Goal: Task Accomplishment & Management: Complete application form

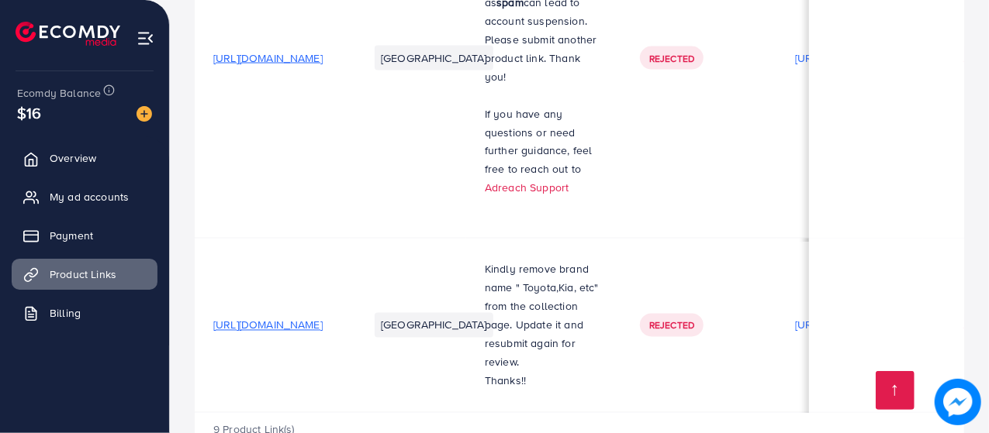
click at [310, 318] on span "[URL][DOMAIN_NAME]" at bounding box center [267, 326] width 109 height 16
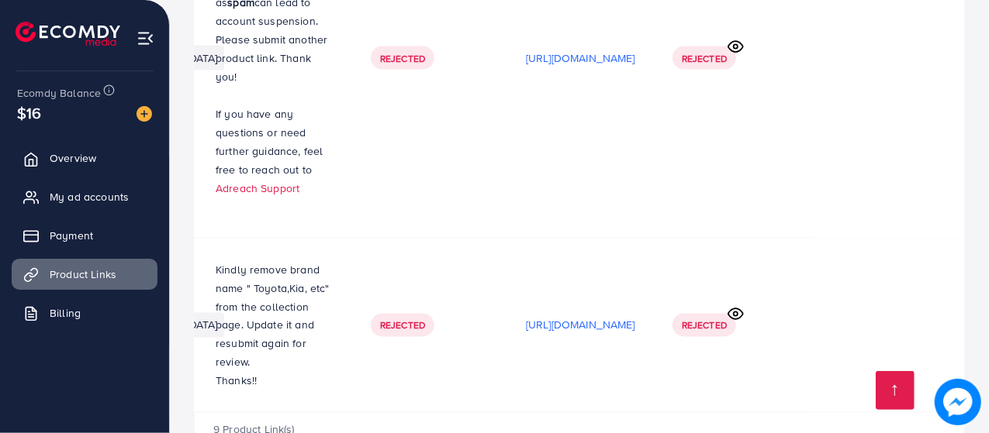
scroll to position [0, 459]
click at [736, 306] on icon at bounding box center [735, 314] width 16 height 16
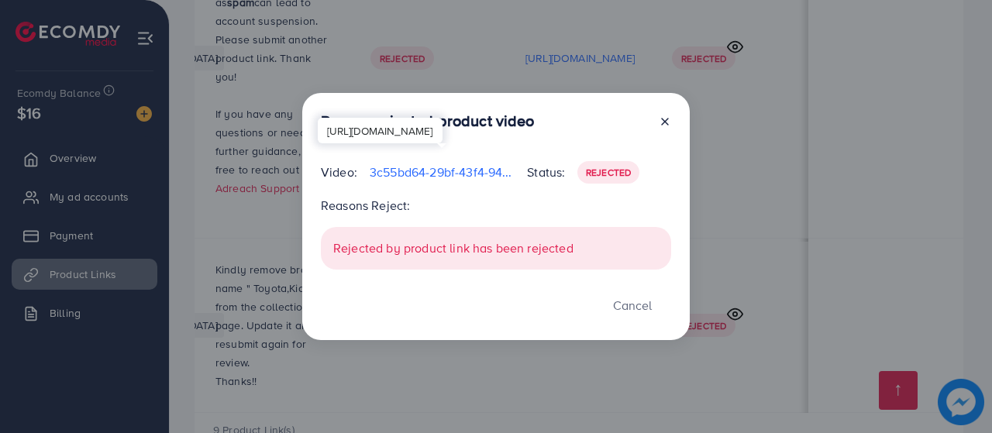
click at [454, 176] on p "3c55bd64-29bf-43f4-94ec-710b2c2a28f7-1757693722825.mp4" at bounding box center [442, 172] width 145 height 19
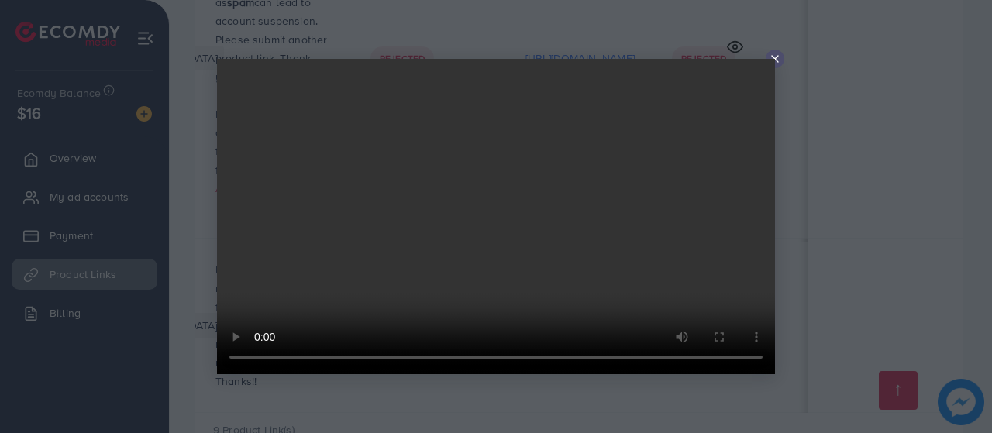
click at [772, 54] on icon at bounding box center [775, 59] width 12 height 12
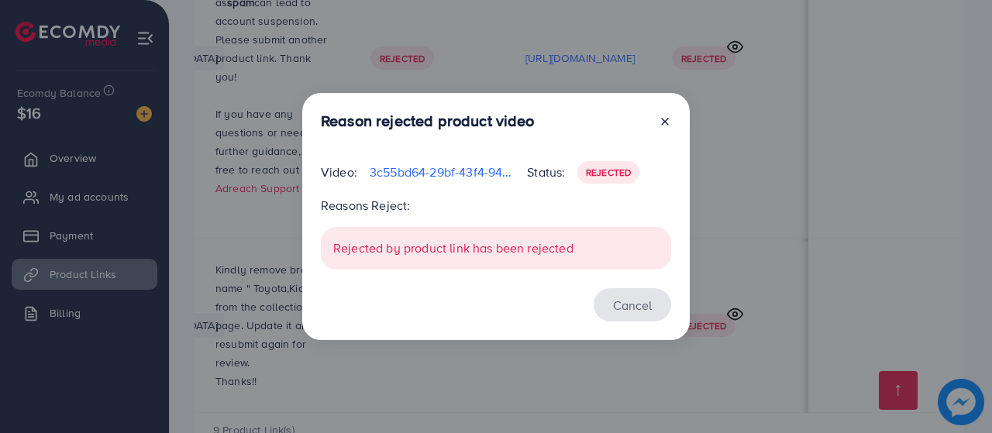
click at [630, 309] on button "Cancel" at bounding box center [633, 304] width 78 height 33
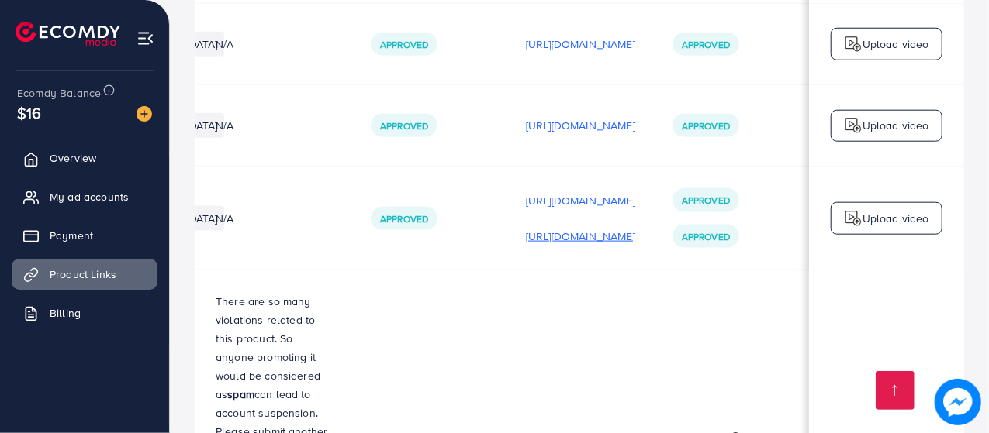
click at [560, 227] on p "[URL][DOMAIN_NAME]" at bounding box center [580, 236] width 109 height 19
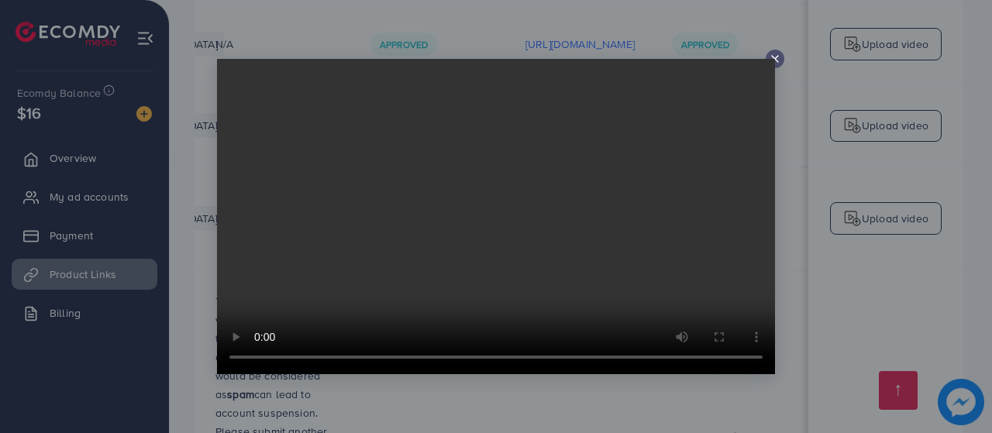
click at [779, 57] on icon at bounding box center [775, 59] width 12 height 12
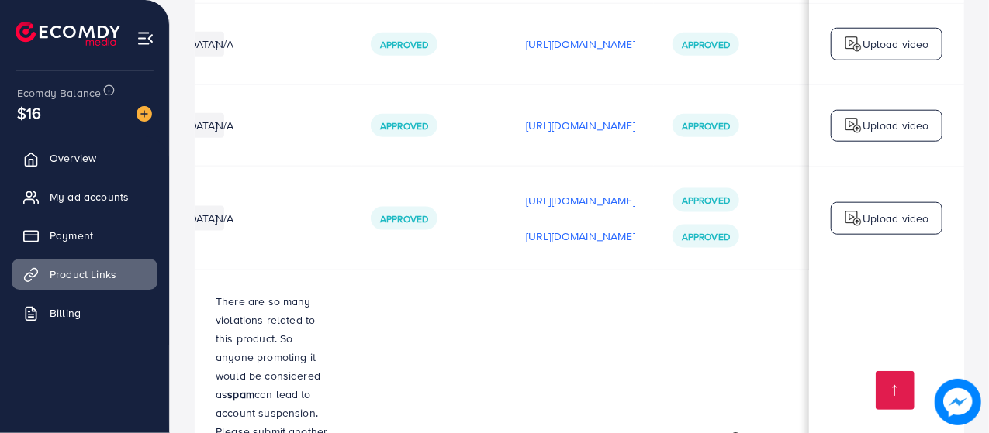
scroll to position [0, 458]
click at [554, 116] on p "[URL][DOMAIN_NAME]" at bounding box center [580, 125] width 109 height 19
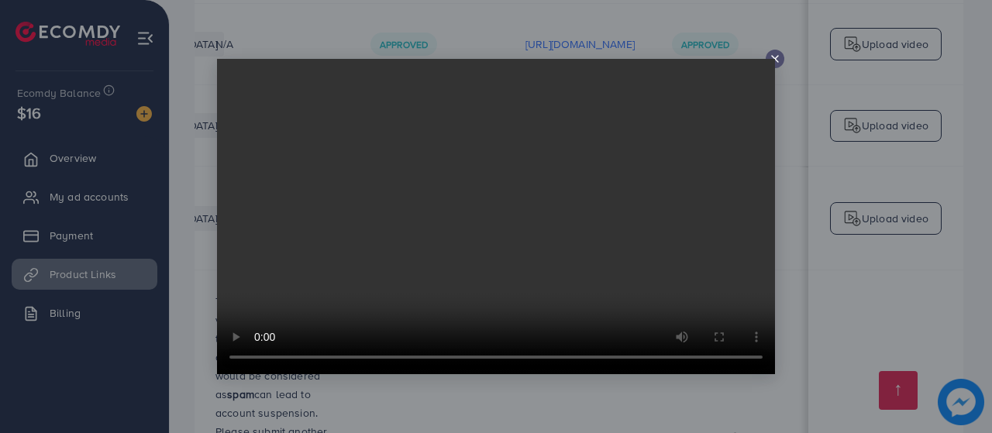
click at [777, 58] on icon at bounding box center [775, 59] width 12 height 12
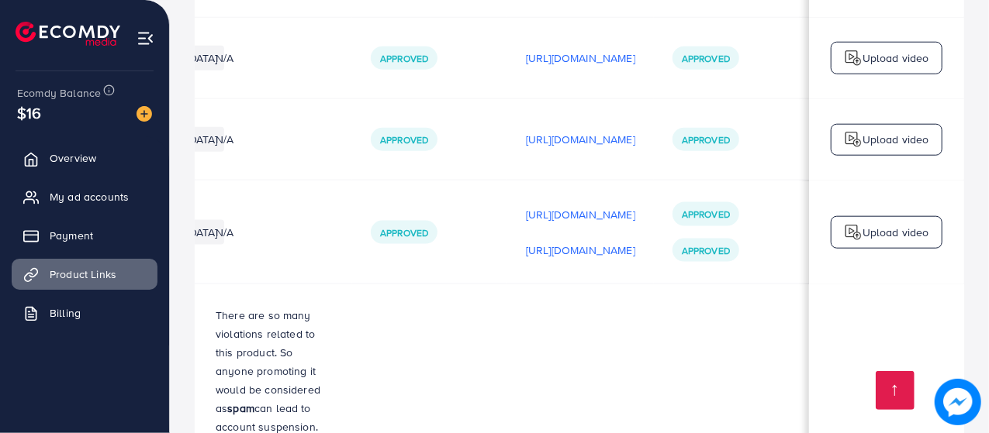
scroll to position [922, 0]
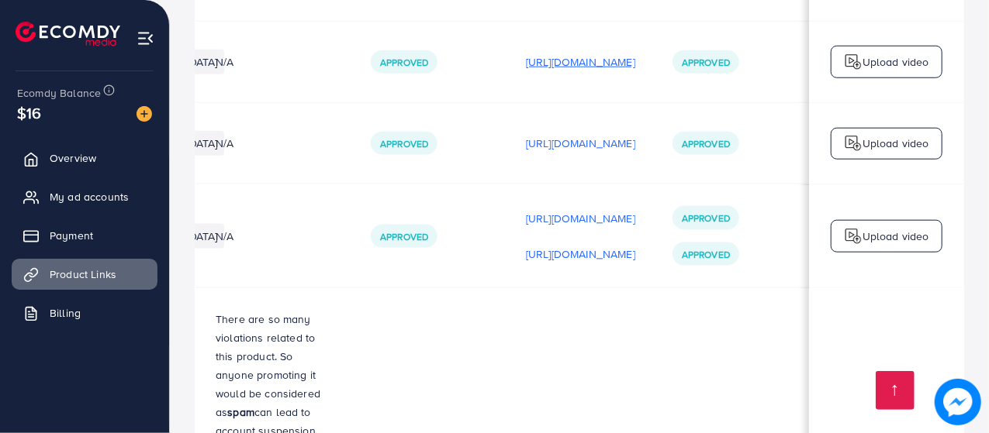
click at [541, 53] on p "[URL][DOMAIN_NAME]" at bounding box center [580, 62] width 109 height 19
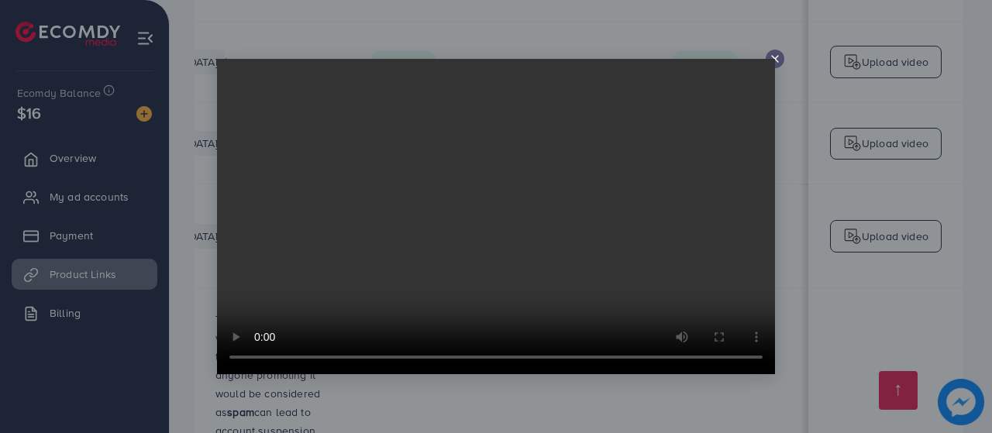
click at [777, 53] on icon at bounding box center [775, 59] width 12 height 12
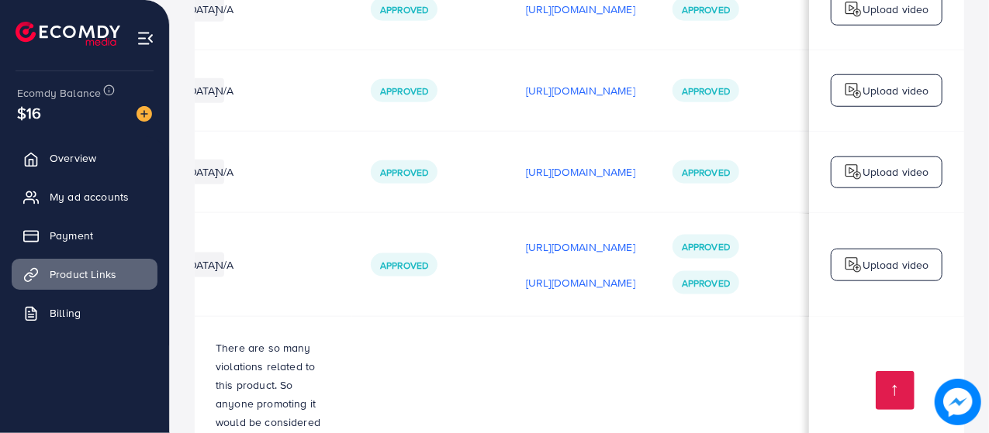
scroll to position [892, 0]
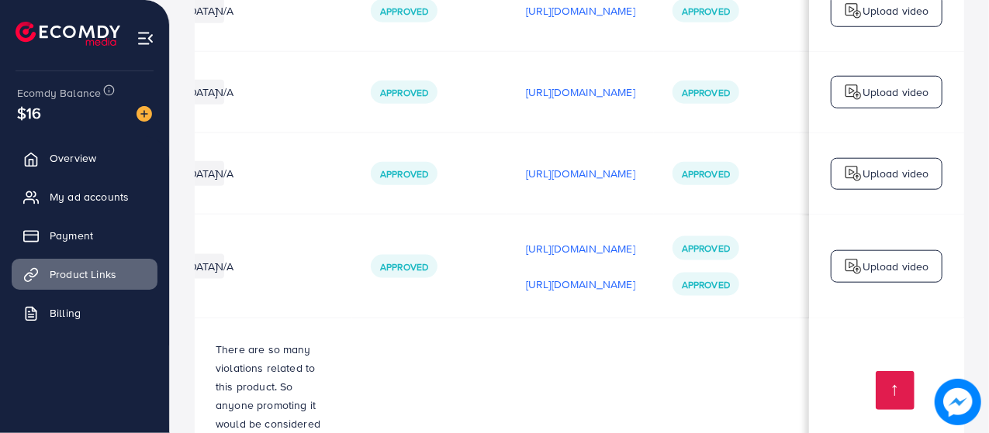
click at [889, 250] on div "Upload video" at bounding box center [886, 266] width 112 height 33
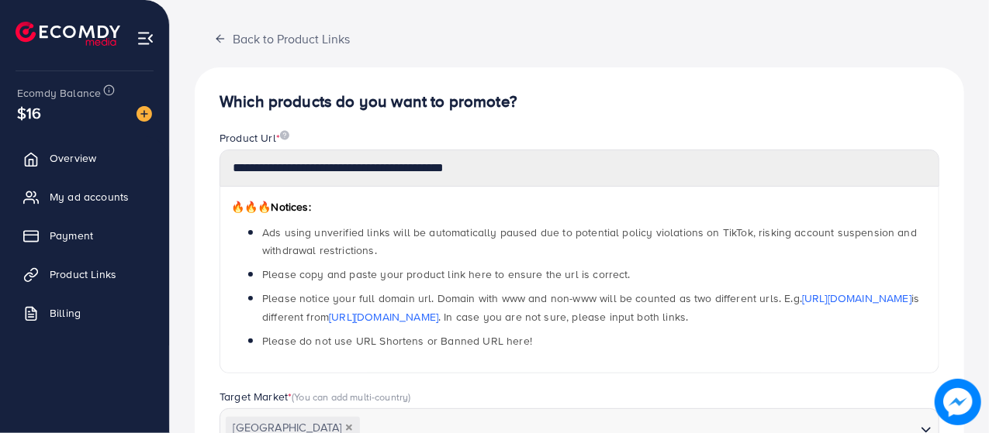
scroll to position [73, 0]
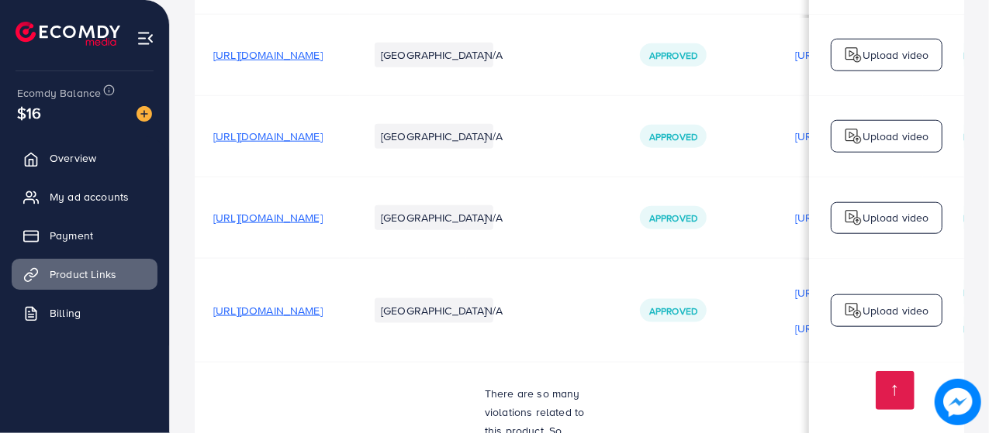
scroll to position [1332, 0]
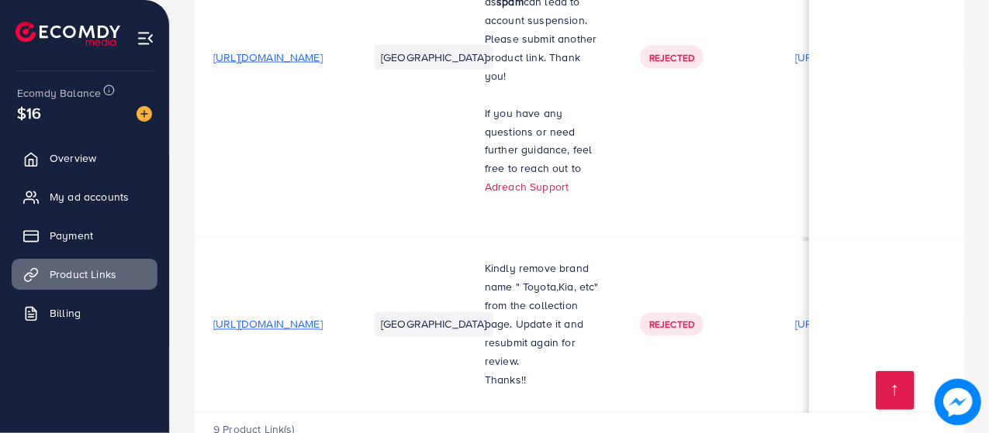
drag, startPoint x: 419, startPoint y: 278, endPoint x: 450, endPoint y: 329, distance: 59.4
click at [350, 329] on td "[URL][DOMAIN_NAME]" at bounding box center [272, 325] width 155 height 174
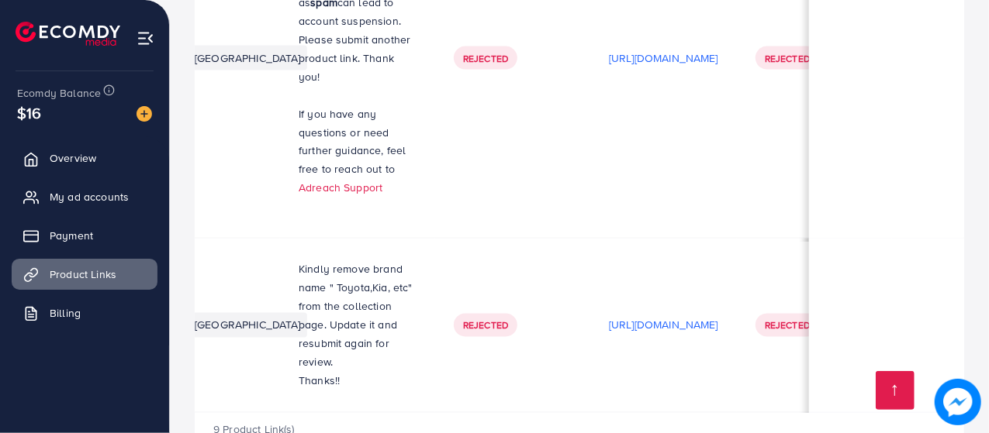
scroll to position [0, 0]
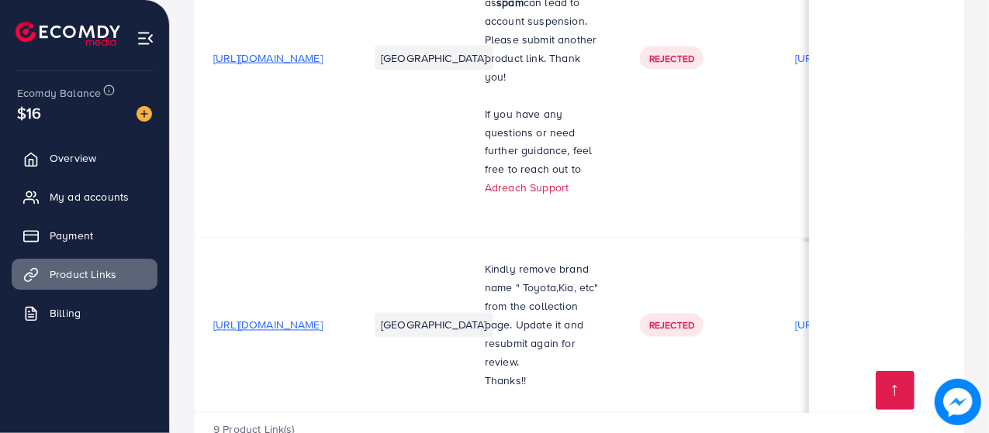
click at [323, 318] on span "[URL][DOMAIN_NAME]" at bounding box center [267, 326] width 109 height 16
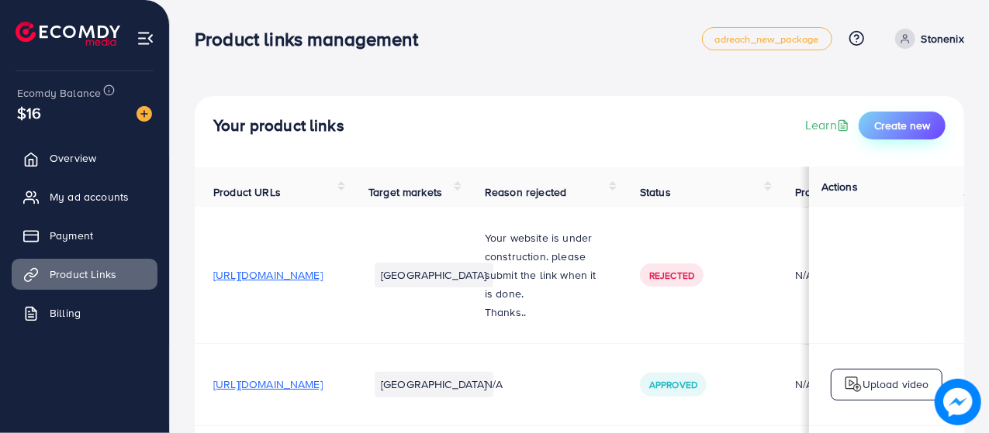
click at [881, 134] on button "Create new" at bounding box center [901, 126] width 87 height 28
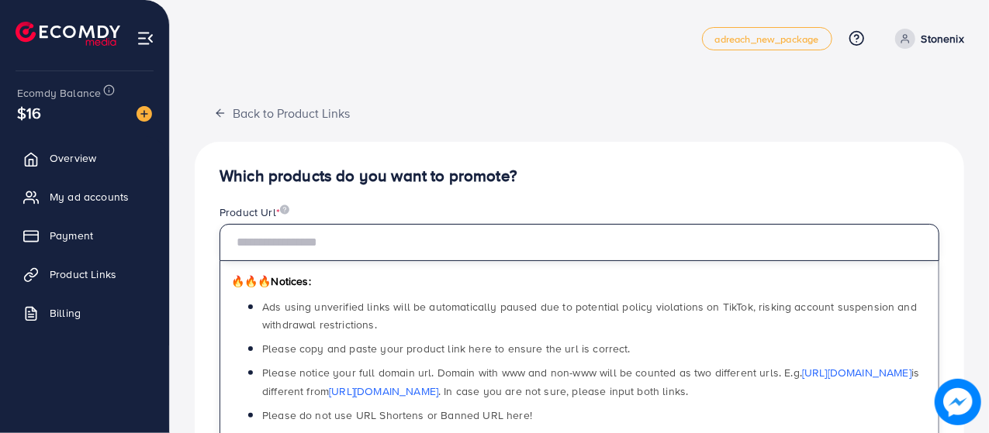
click at [385, 236] on input "text" at bounding box center [579, 242] width 720 height 37
paste input "**********"
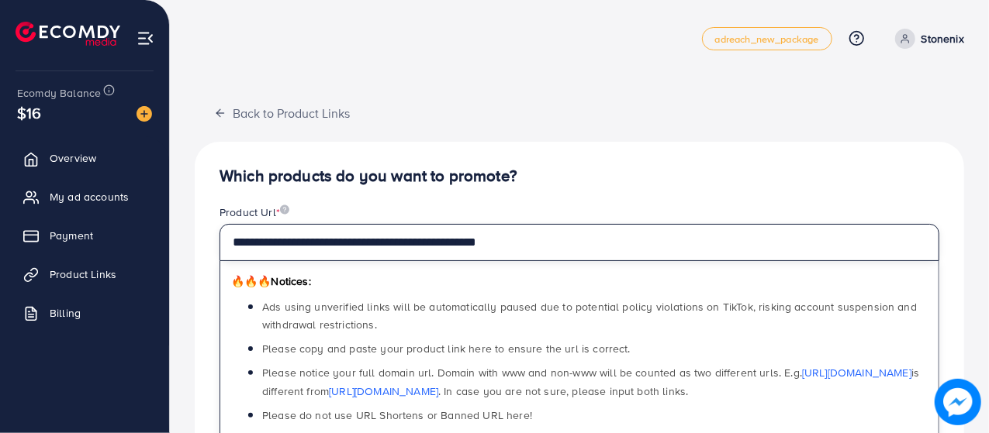
type input "**********"
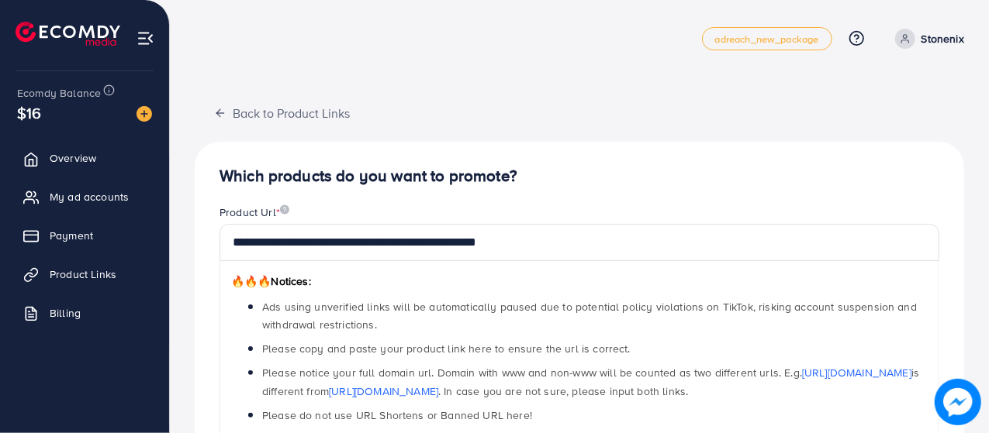
click at [546, 178] on h4 "Which products do you want to promote?" at bounding box center [579, 176] width 720 height 19
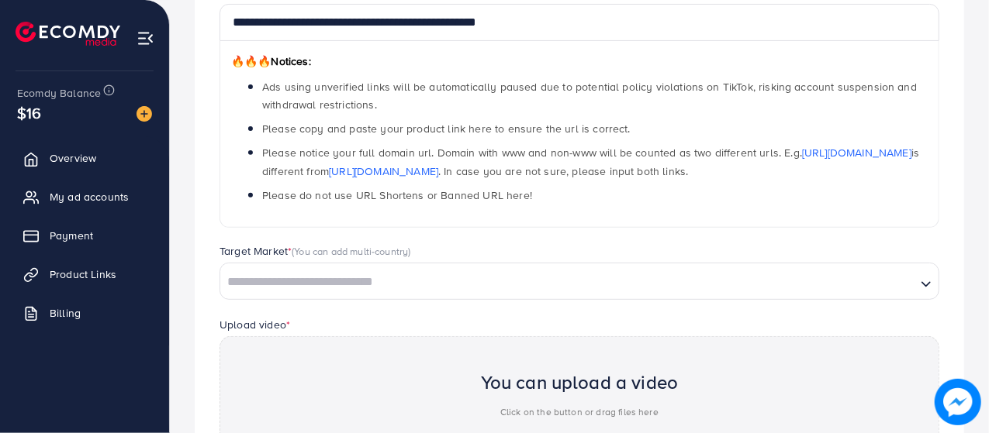
scroll to position [223, 0]
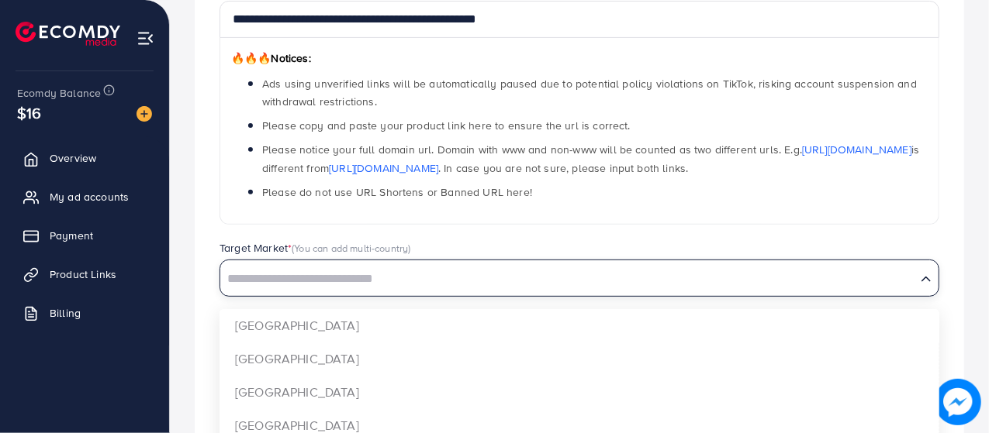
click at [306, 281] on input "Search for option" at bounding box center [568, 280] width 692 height 24
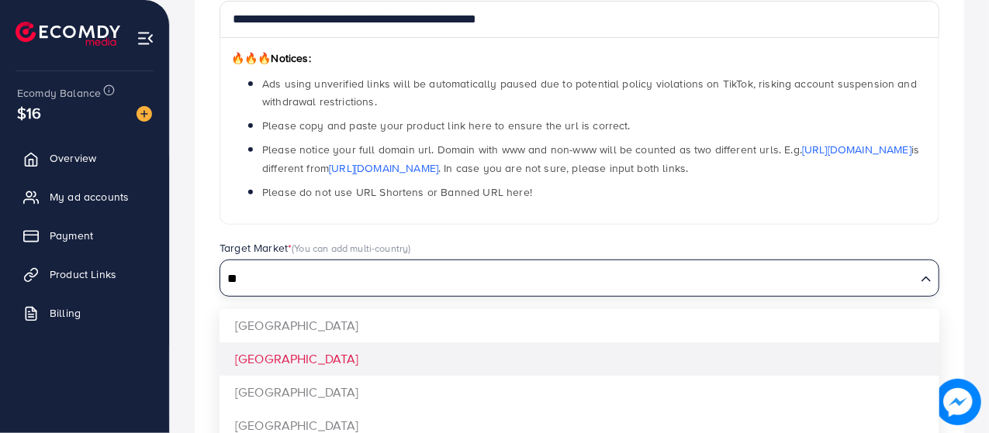
type input "**"
click at [295, 359] on div "**********" at bounding box center [579, 272] width 769 height 706
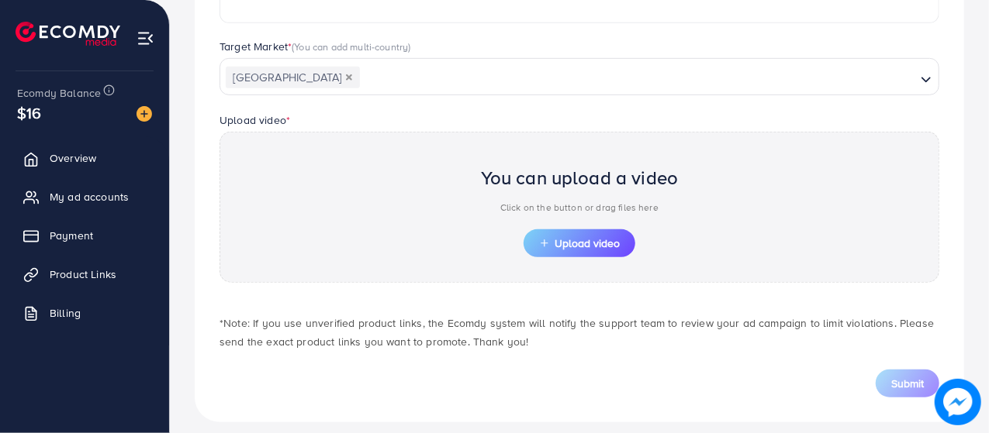
scroll to position [436, 0]
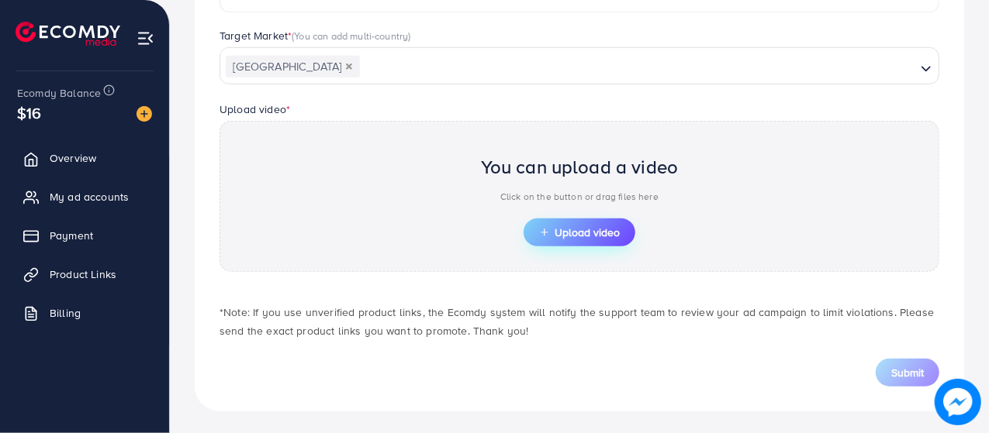
click at [575, 236] on span "Upload video" at bounding box center [579, 232] width 81 height 11
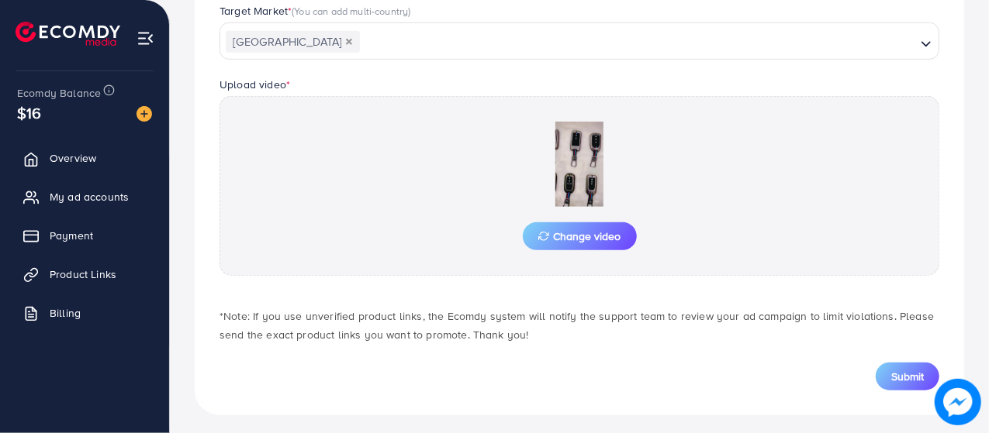
scroll to position [459, 0]
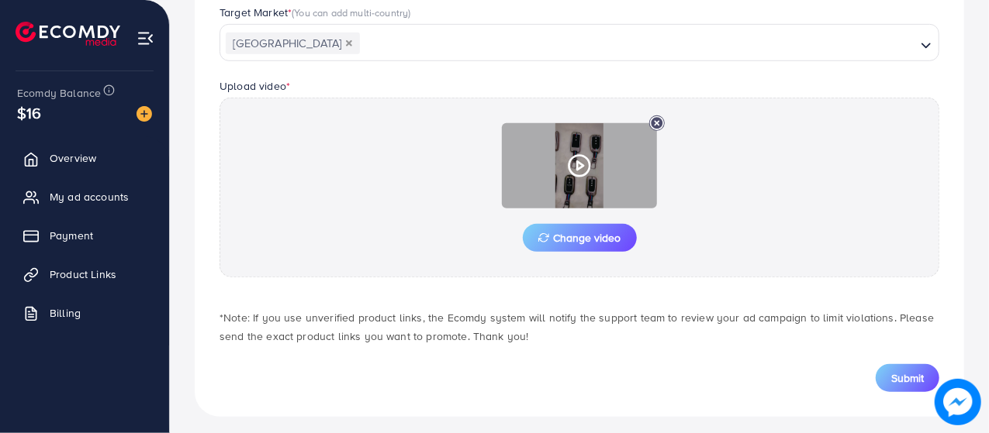
click at [567, 165] on icon at bounding box center [579, 166] width 25 height 25
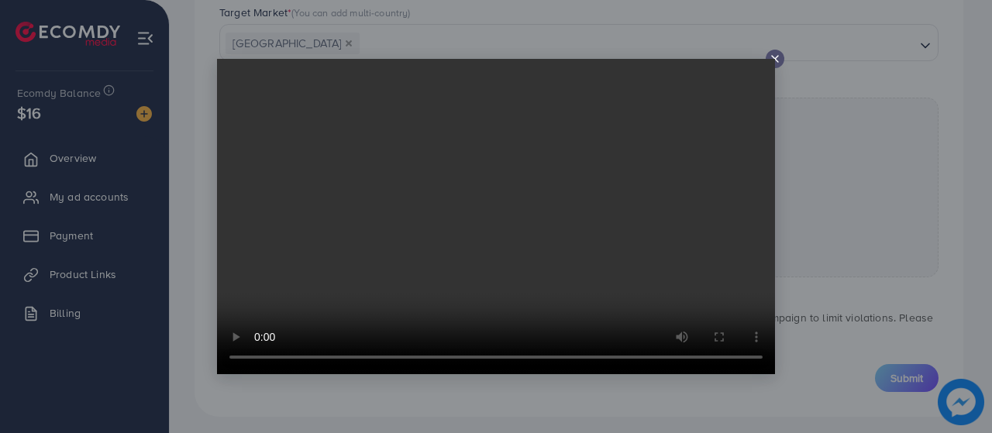
click at [776, 57] on icon at bounding box center [775, 59] width 12 height 12
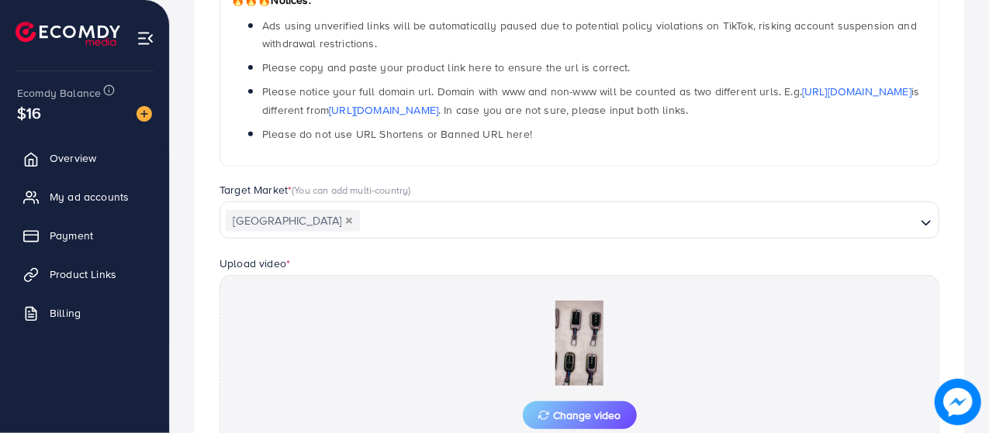
scroll to position [465, 0]
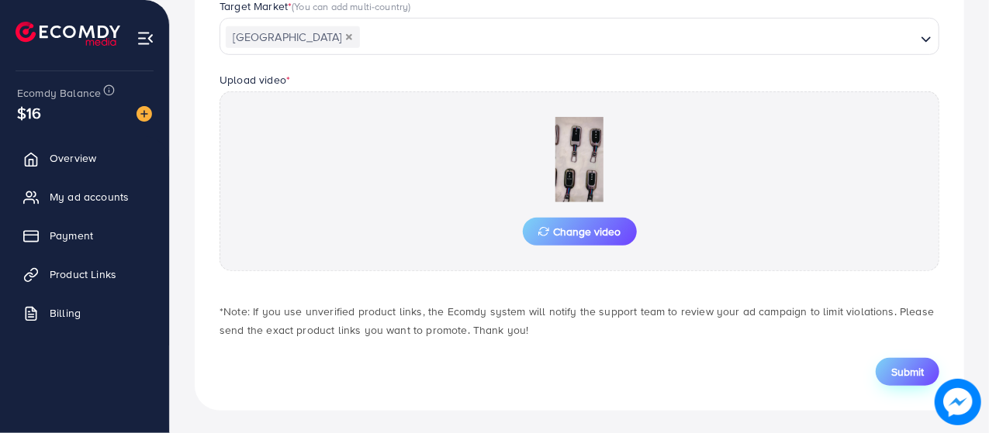
click at [906, 368] on span "Submit" at bounding box center [907, 372] width 33 height 16
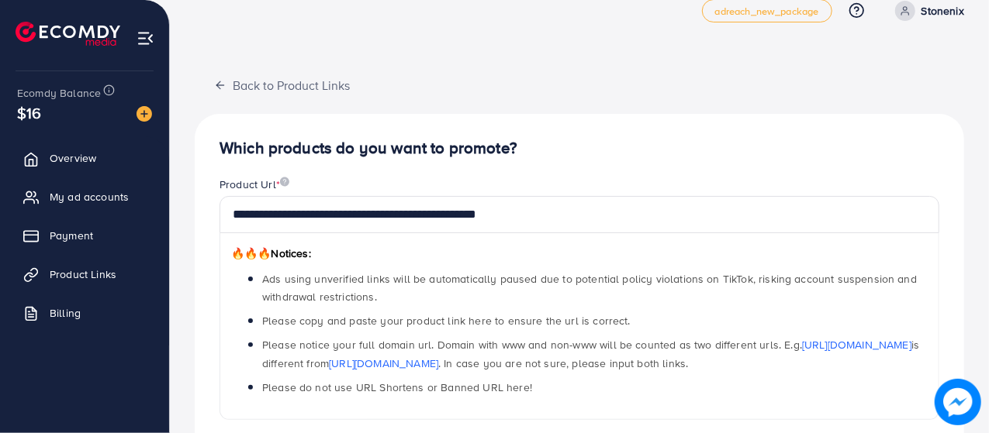
scroll to position [0, 0]
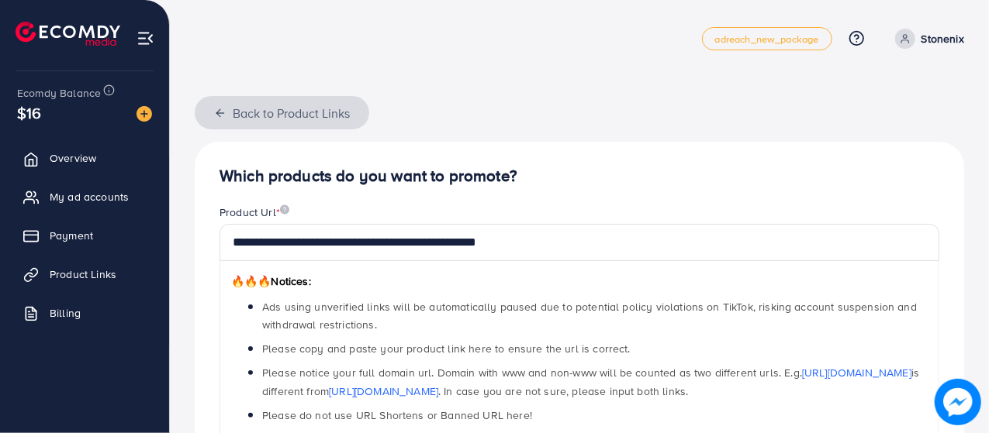
click at [219, 107] on icon "button" at bounding box center [220, 113] width 12 height 12
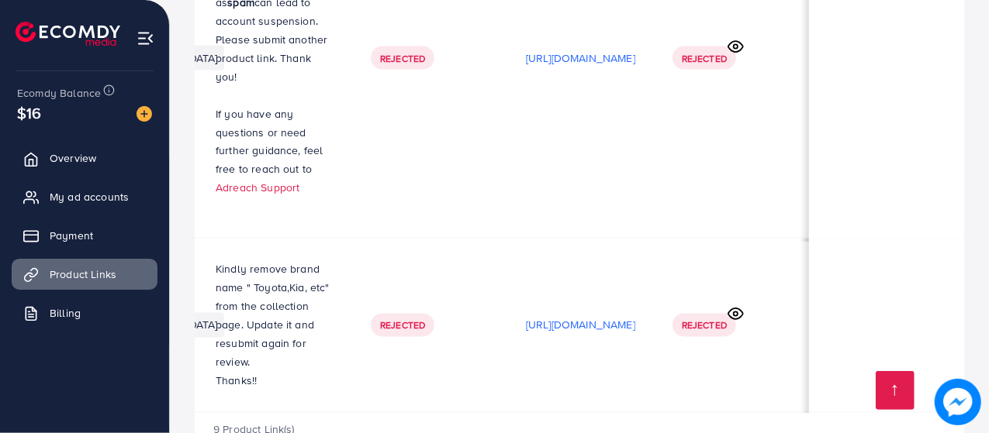
scroll to position [0, 459]
click at [734, 306] on icon at bounding box center [735, 314] width 16 height 16
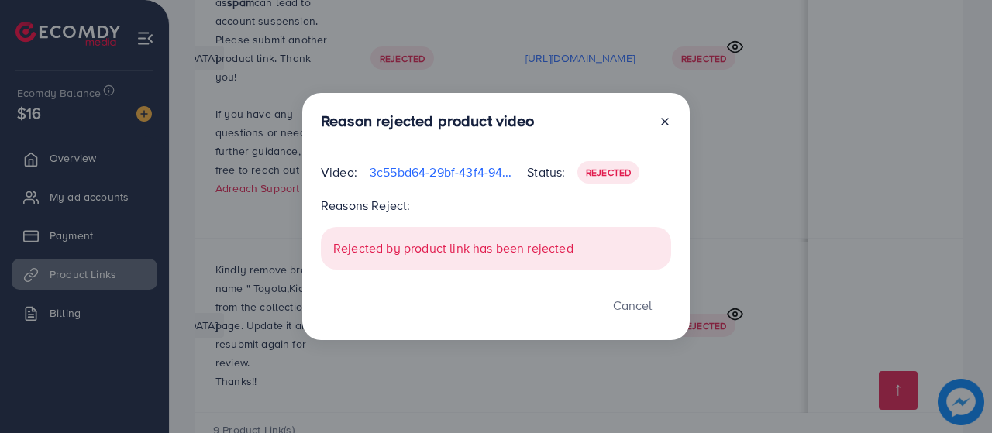
click at [609, 173] on span "Rejected" at bounding box center [608, 172] width 45 height 13
click at [394, 254] on div "Rejected by product link has been rejected" at bounding box center [496, 248] width 350 height 43
click at [668, 124] on icon at bounding box center [665, 122] width 12 height 12
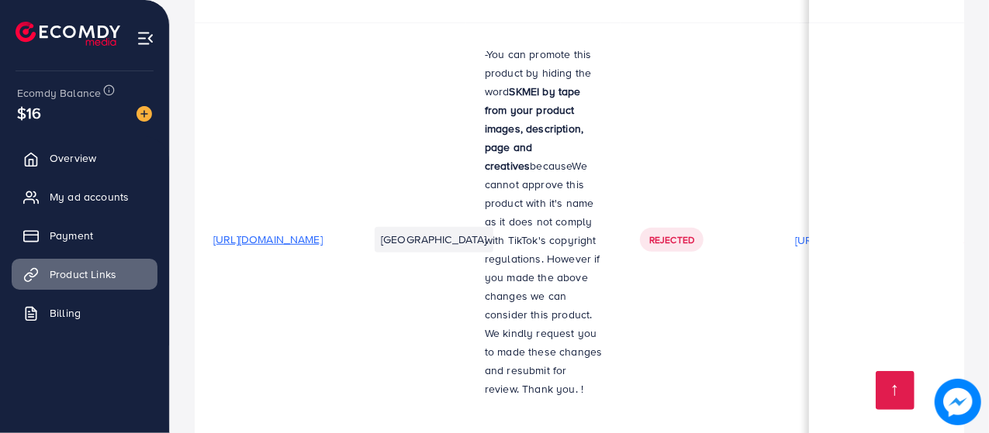
scroll to position [0, 0]
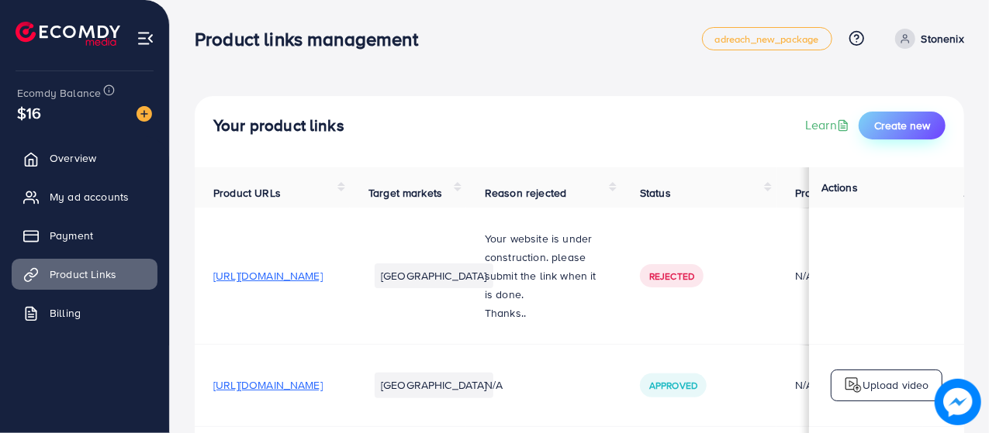
click at [916, 120] on span "Create new" at bounding box center [902, 126] width 56 height 16
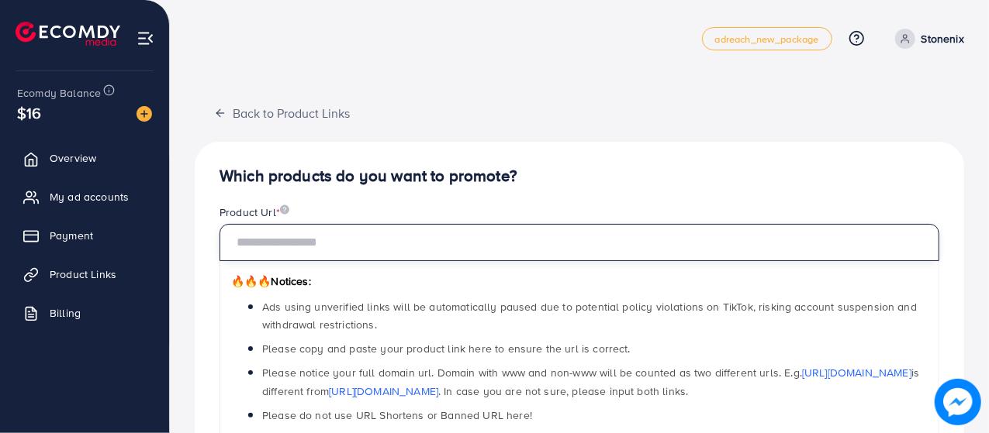
click at [501, 249] on input "text" at bounding box center [579, 242] width 720 height 37
click at [488, 237] on input "text" at bounding box center [579, 242] width 720 height 37
paste input "**********"
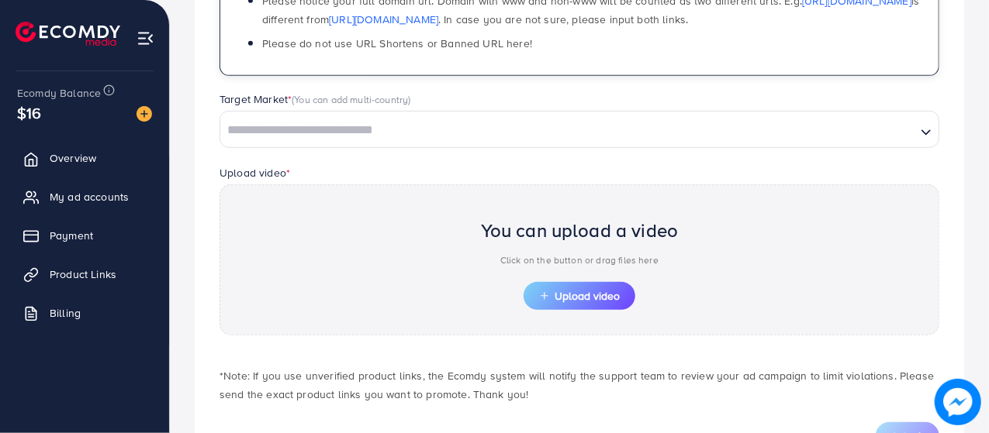
scroll to position [364, 0]
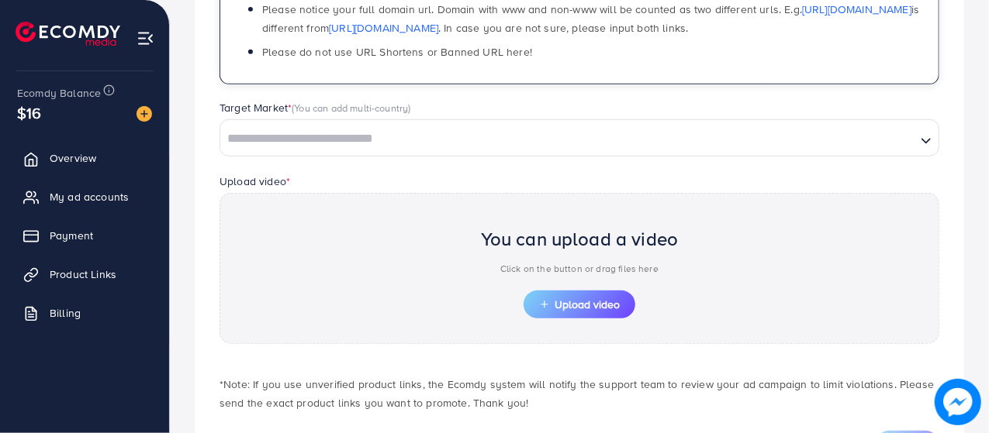
type input "**********"
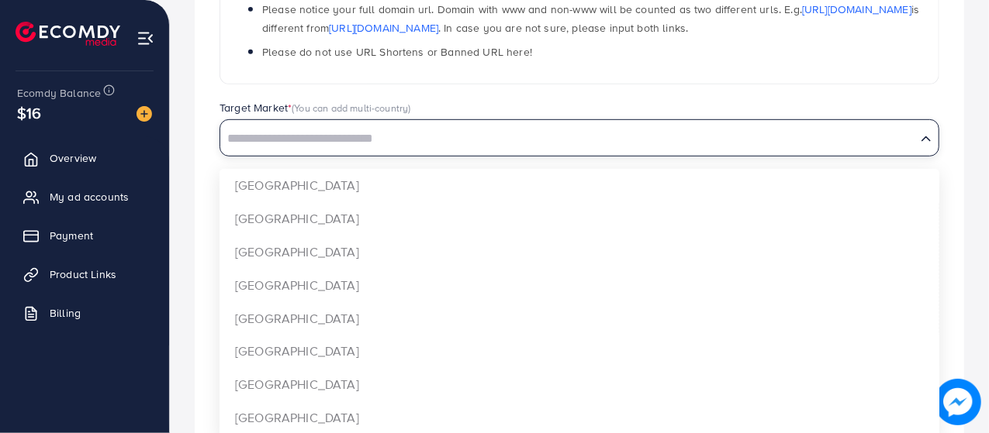
click at [768, 141] on input "Search for option" at bounding box center [568, 139] width 692 height 24
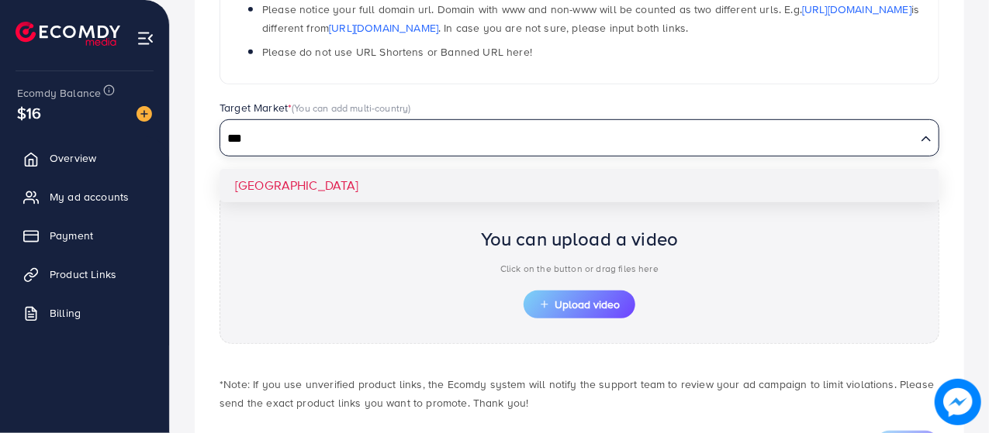
type input "***"
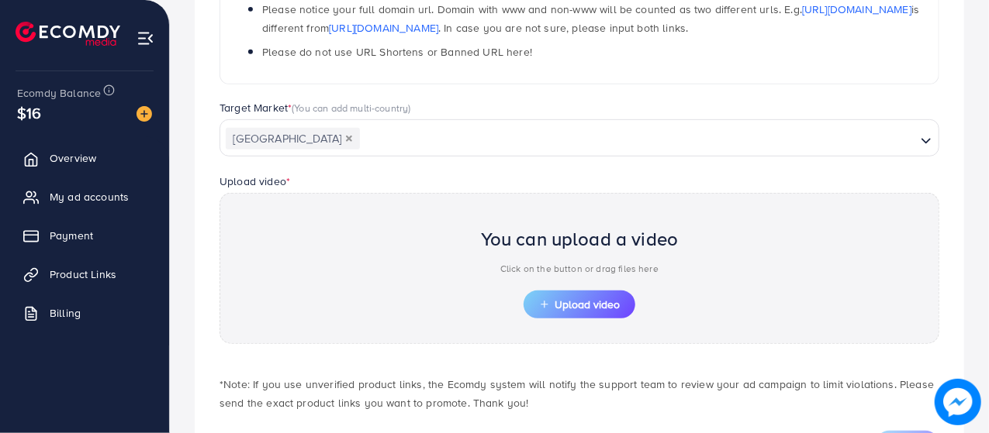
click at [631, 182] on div "**********" at bounding box center [579, 131] width 769 height 706
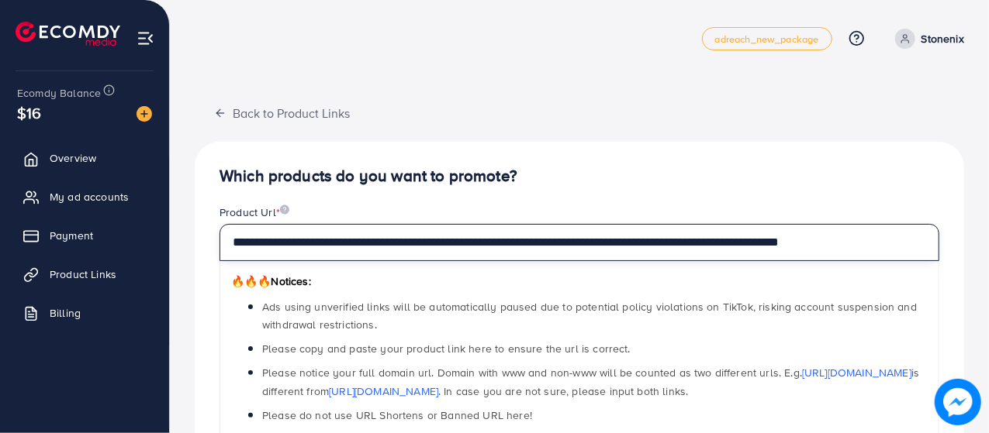
click at [642, 235] on input "**********" at bounding box center [579, 242] width 720 height 37
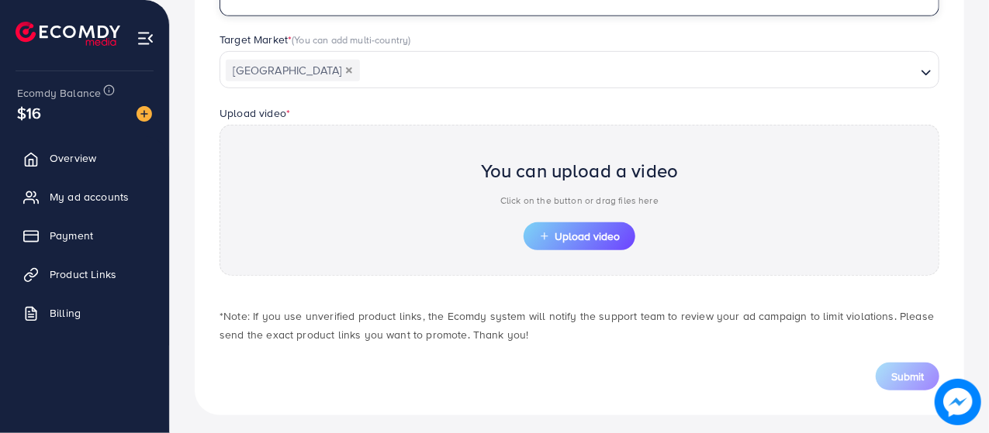
scroll to position [436, 0]
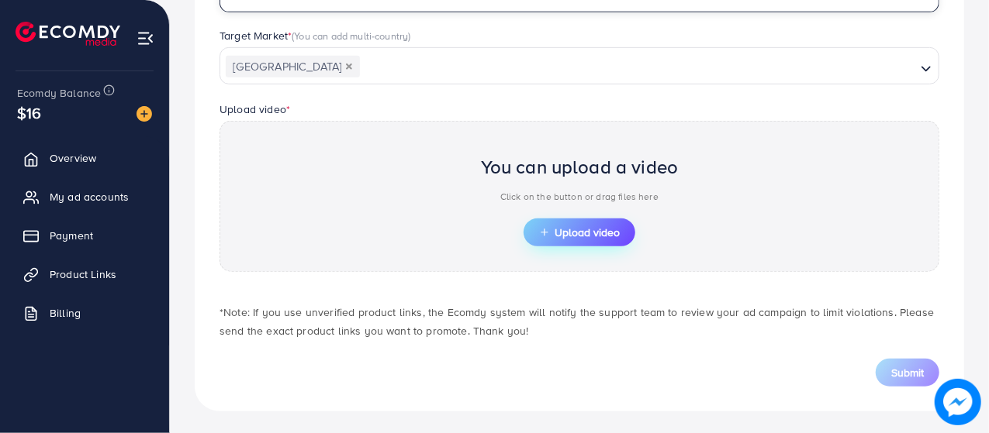
click at [588, 241] on button "Upload video" at bounding box center [579, 233] width 112 height 28
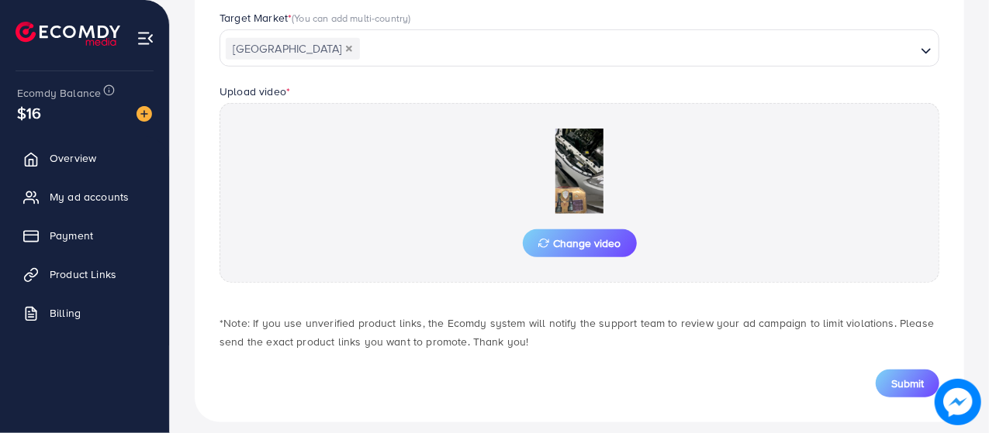
scroll to position [465, 0]
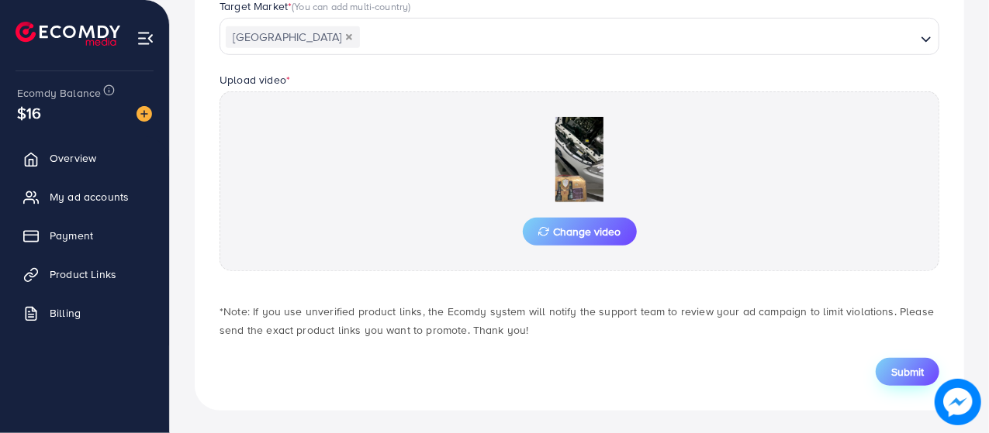
click at [900, 368] on span "Submit" at bounding box center [907, 372] width 33 height 16
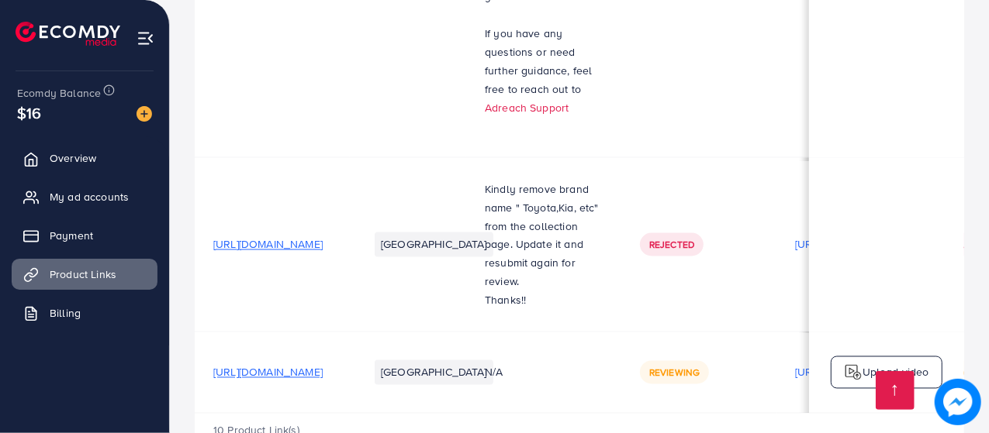
click at [323, 237] on span "[URL][DOMAIN_NAME]" at bounding box center [267, 245] width 109 height 16
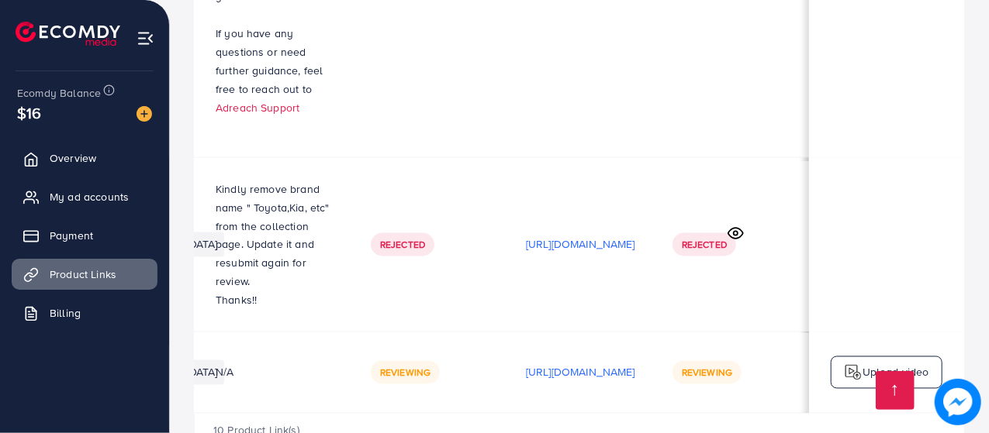
scroll to position [0, 458]
click at [966, 396] on img at bounding box center [957, 402] width 45 height 45
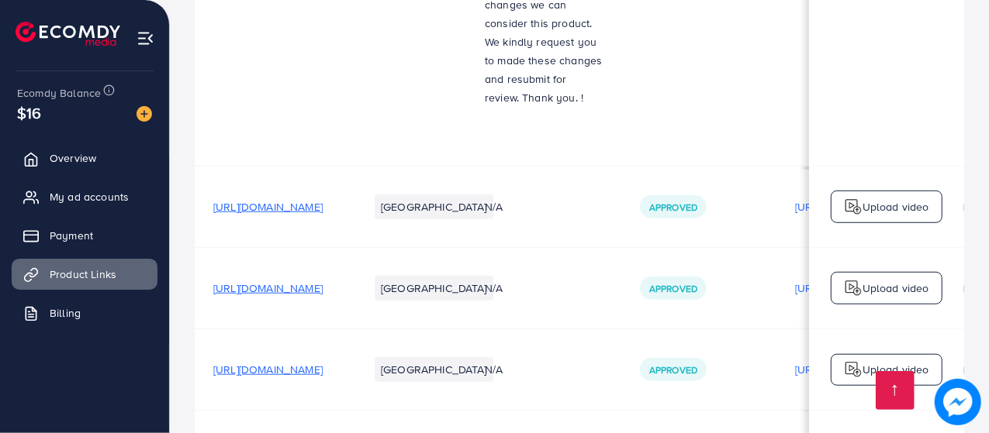
scroll to position [0, 0]
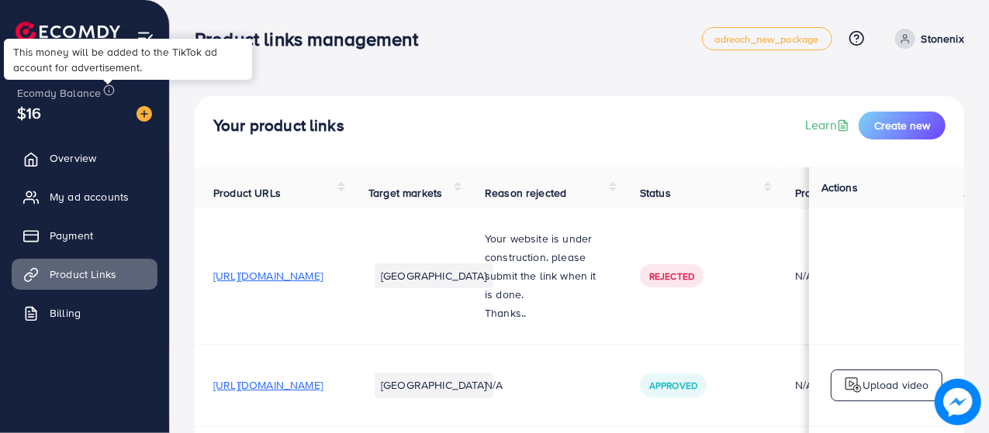
click at [108, 89] on icon at bounding box center [109, 91] width 12 height 12
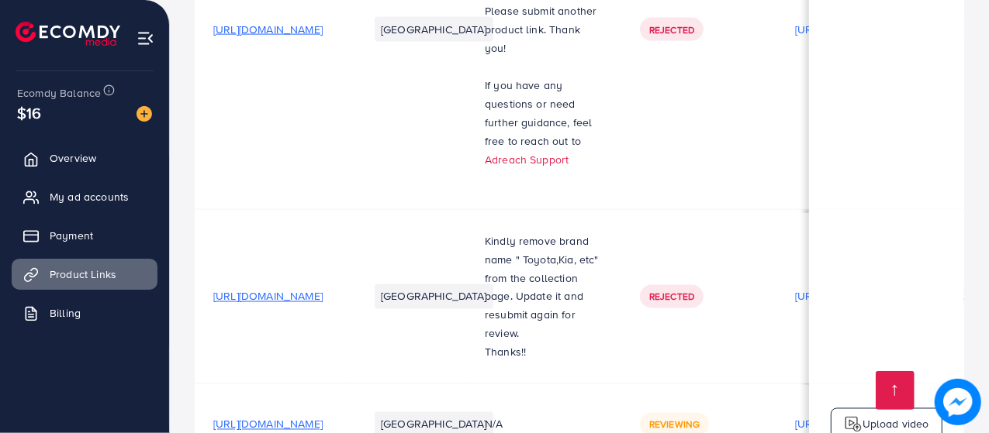
scroll to position [1413, 0]
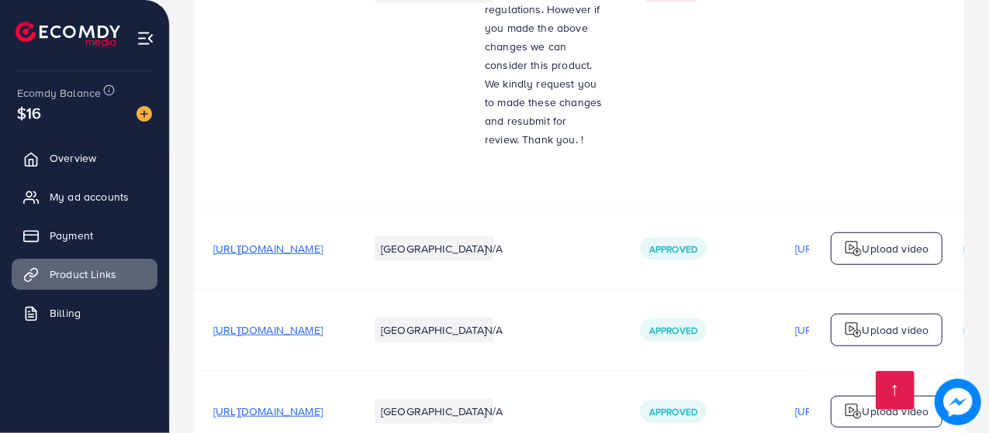
scroll to position [1269, 0]
